Goal: Task Accomplishment & Management: Use online tool/utility

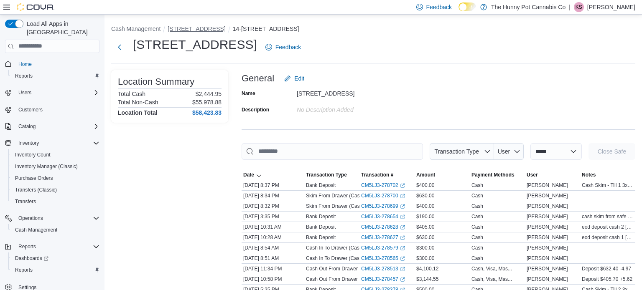
click at [198, 26] on button "[STREET_ADDRESS]" at bounding box center [197, 28] width 58 height 7
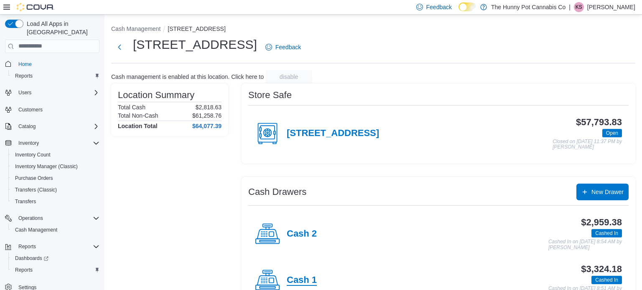
click at [308, 278] on h4 "Cash 1" at bounding box center [302, 280] width 30 height 11
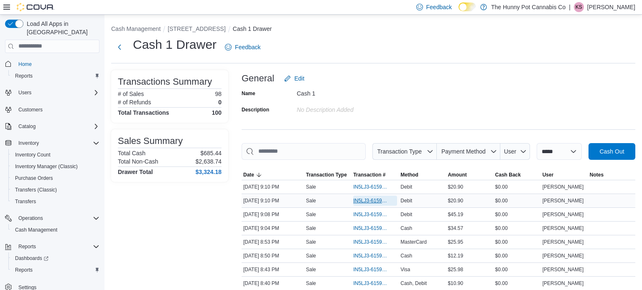
click at [366, 201] on span "IN5LJ3-6159513" at bounding box center [371, 201] width 36 height 7
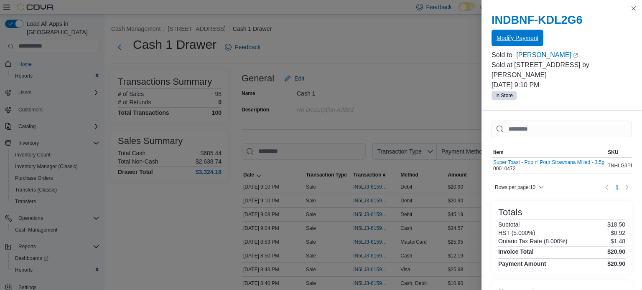
click at [514, 37] on span "Modify Payment" at bounding box center [517, 38] width 42 height 8
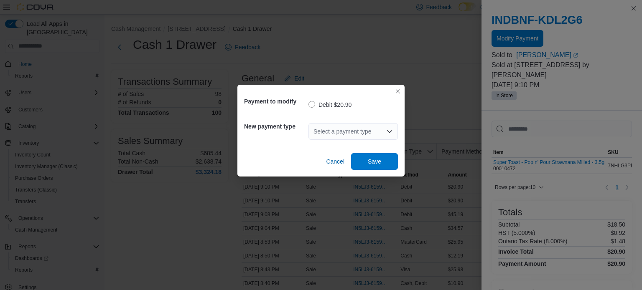
click at [394, 131] on div "Select a payment type" at bounding box center [352, 131] width 89 height 17
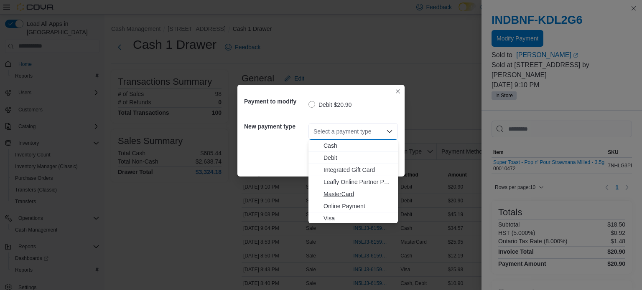
click at [328, 196] on span "MasterCard" at bounding box center [357, 194] width 69 height 8
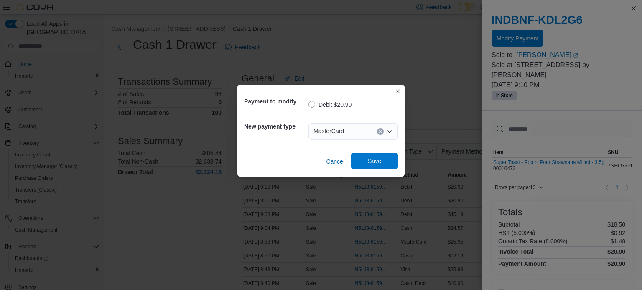
click at [374, 158] on span "Save" at bounding box center [374, 161] width 13 height 8
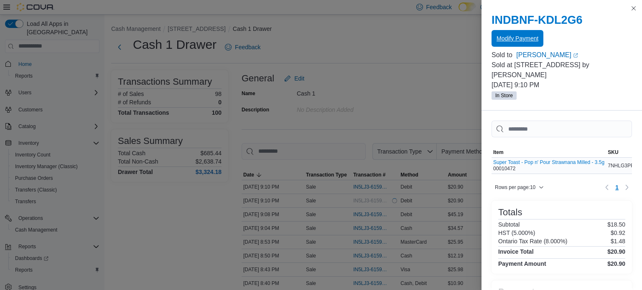
scroll to position [60, 0]
